Goal: Book appointment/travel/reservation

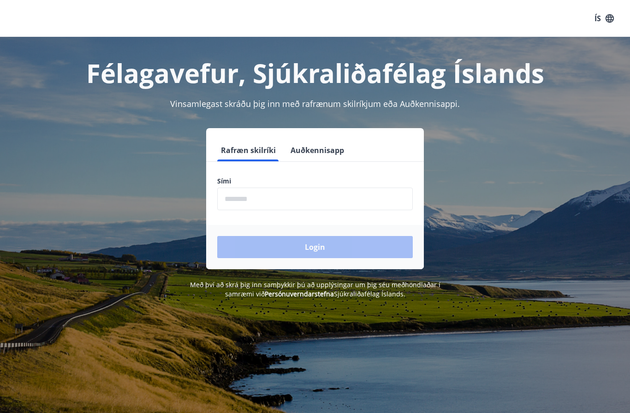
click at [356, 215] on form "Rafræn skilríki Auðkennisapp Sími ​ Login" at bounding box center [315, 204] width 218 height 130
click at [352, 206] on input "phone" at bounding box center [315, 199] width 196 height 23
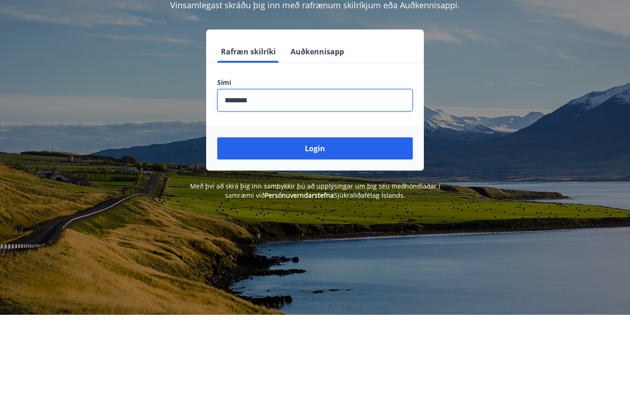
type input "********"
click at [353, 236] on button "Login" at bounding box center [315, 247] width 196 height 22
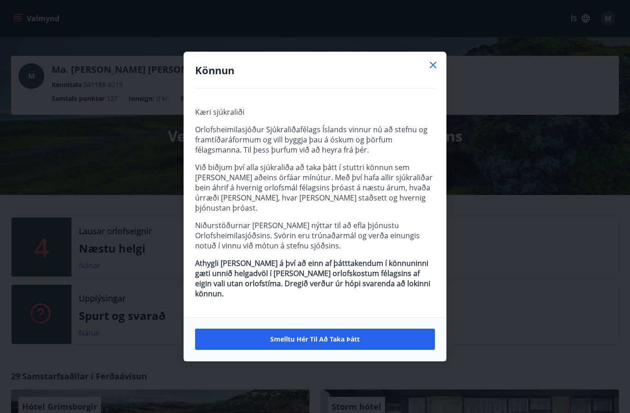
click at [429, 71] on icon at bounding box center [433, 64] width 11 height 11
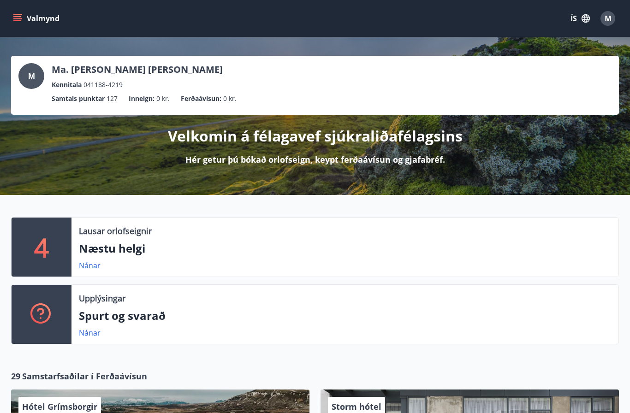
click at [311, 255] on p "Næstu helgi" at bounding box center [345, 249] width 532 height 16
click at [86, 268] on link "Nánar" at bounding box center [90, 266] width 22 height 10
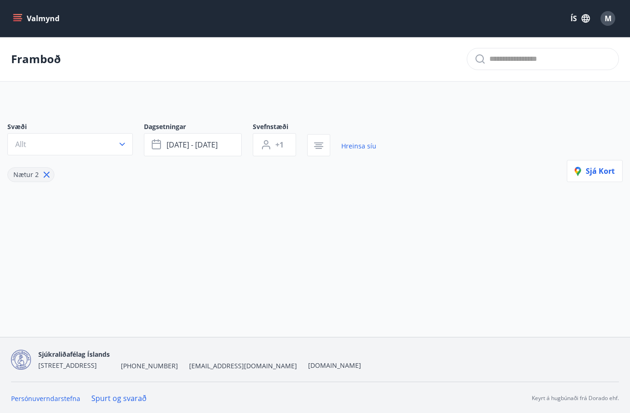
type input "*"
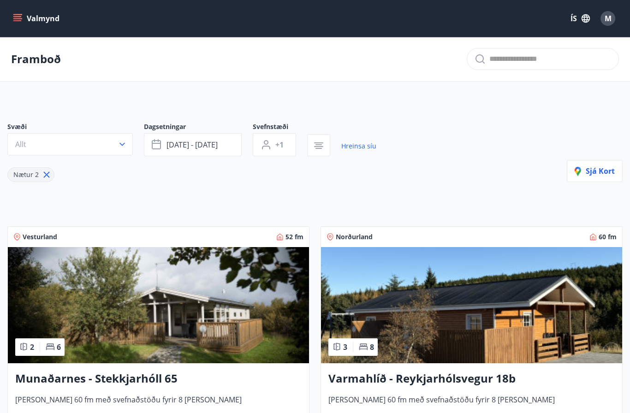
click at [207, 146] on span "[DATE] - [DATE]" at bounding box center [191, 145] width 51 height 10
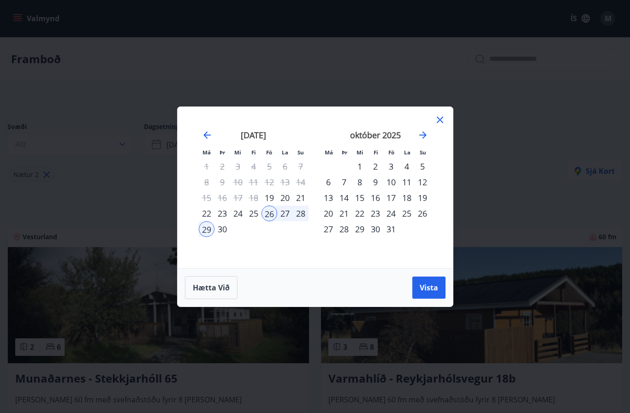
click at [255, 219] on div "25" at bounding box center [254, 214] width 16 height 16
click at [303, 220] on div "28" at bounding box center [301, 214] width 16 height 16
click at [437, 291] on span "Vista" at bounding box center [429, 288] width 18 height 10
